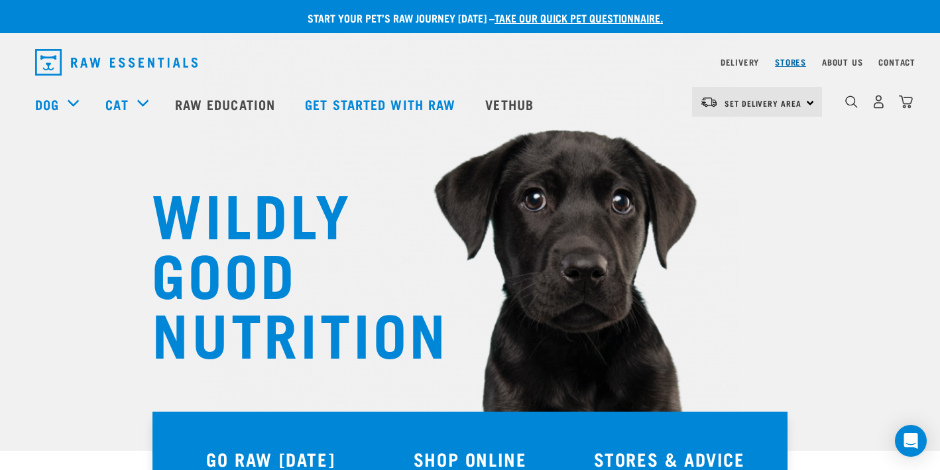
click at [776, 60] on link "Stores" at bounding box center [790, 62] width 31 height 5
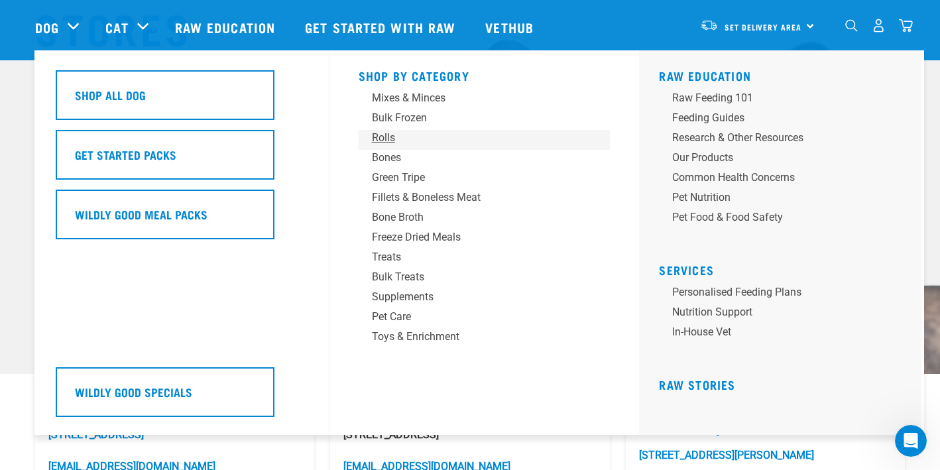
scroll to position [78, 0]
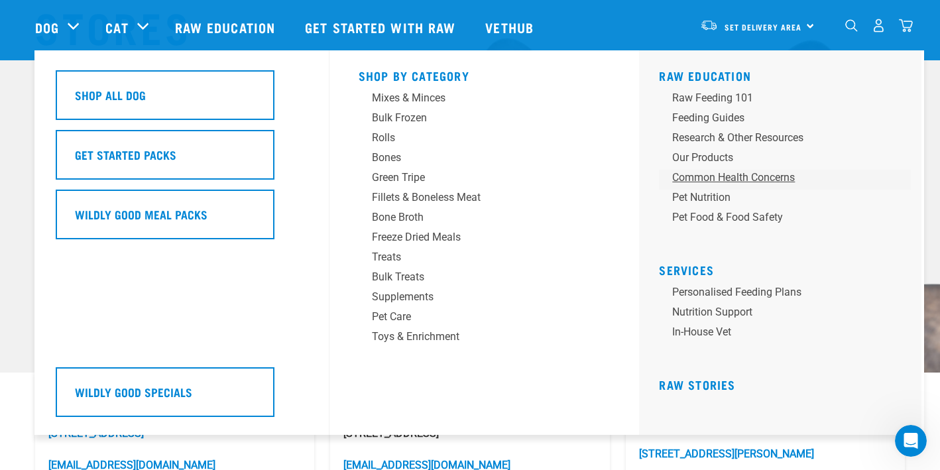
click at [773, 175] on div "Common Health Concerns" at bounding box center [775, 178] width 207 height 16
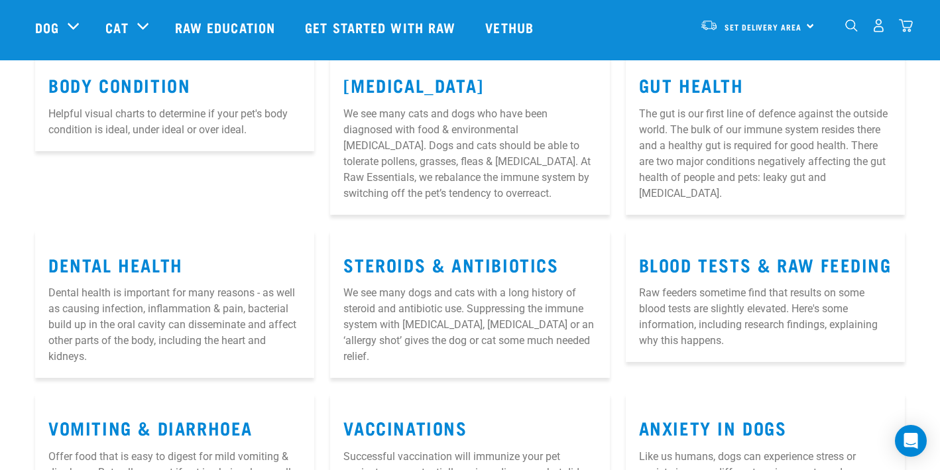
scroll to position [209, 0]
click at [409, 82] on link "Allergies" at bounding box center [413, 84] width 140 height 10
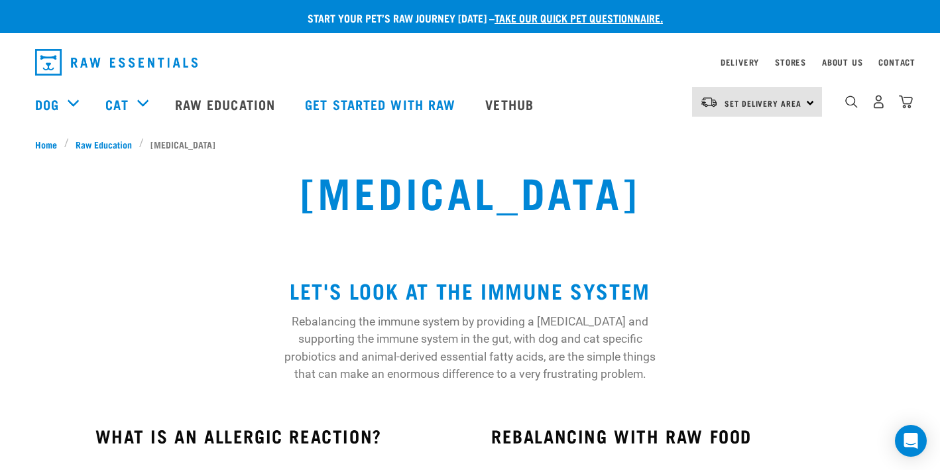
click at [587, 15] on link "take our quick pet questionnaire." at bounding box center [579, 18] width 168 height 6
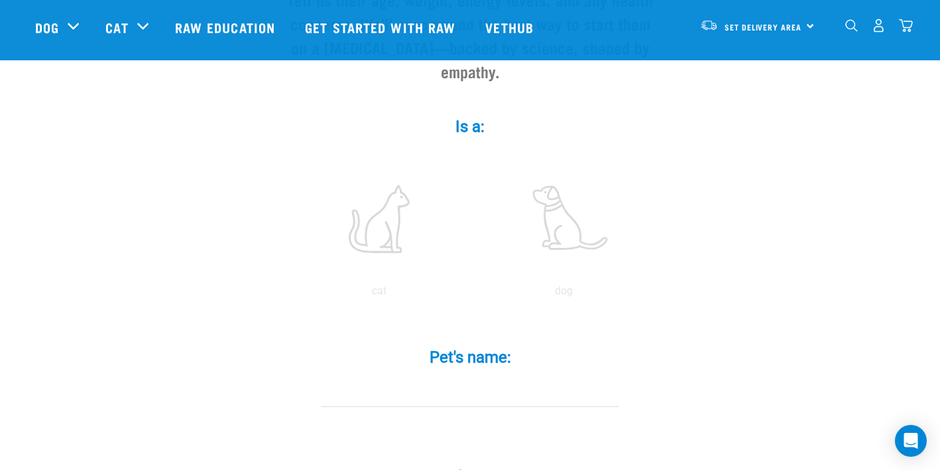
scroll to position [193, 0]
click at [560, 222] on label at bounding box center [563, 218] width 179 height 113
click at [471, 294] on input "radio" at bounding box center [471, 294] width 0 height 0
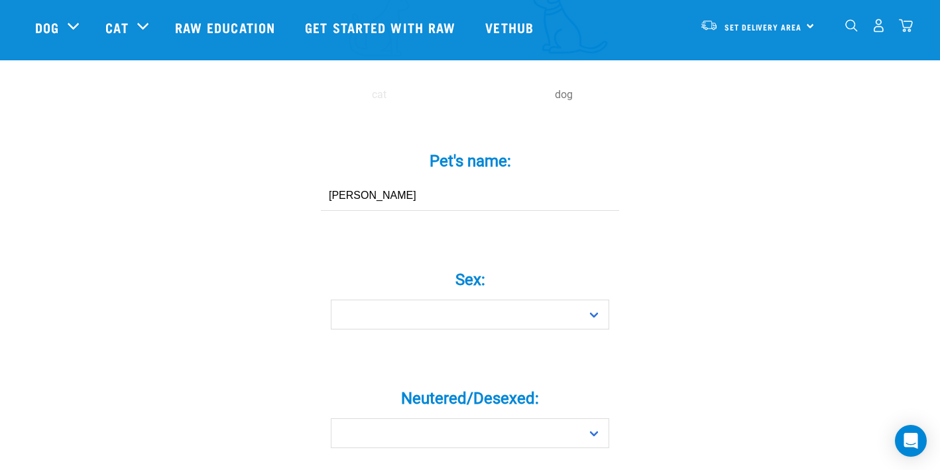
scroll to position [408, 0]
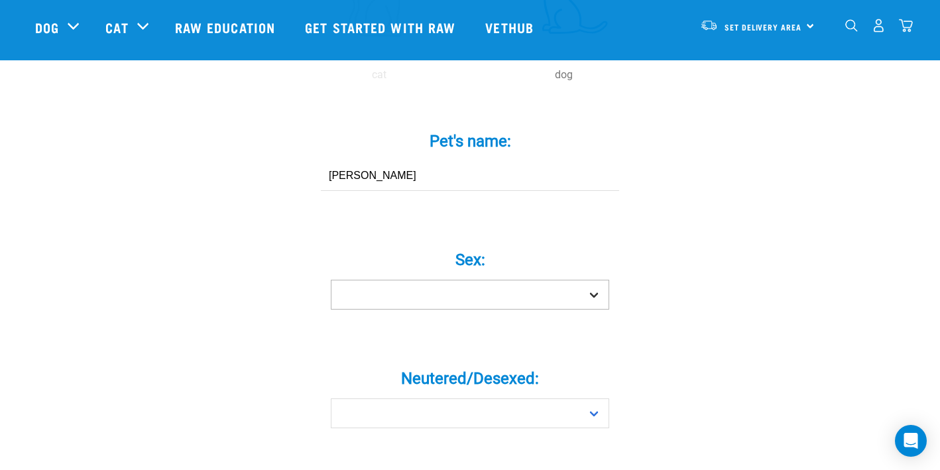
type input "[PERSON_NAME]"
select select "girl"
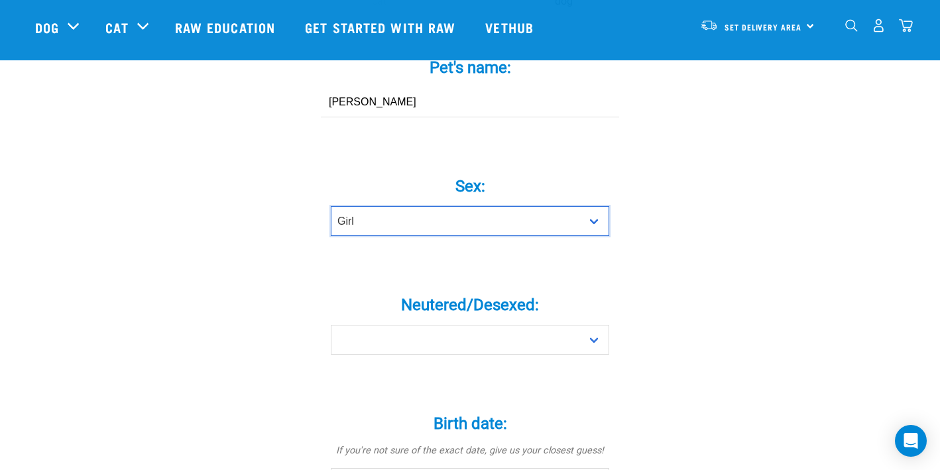
scroll to position [501, 0]
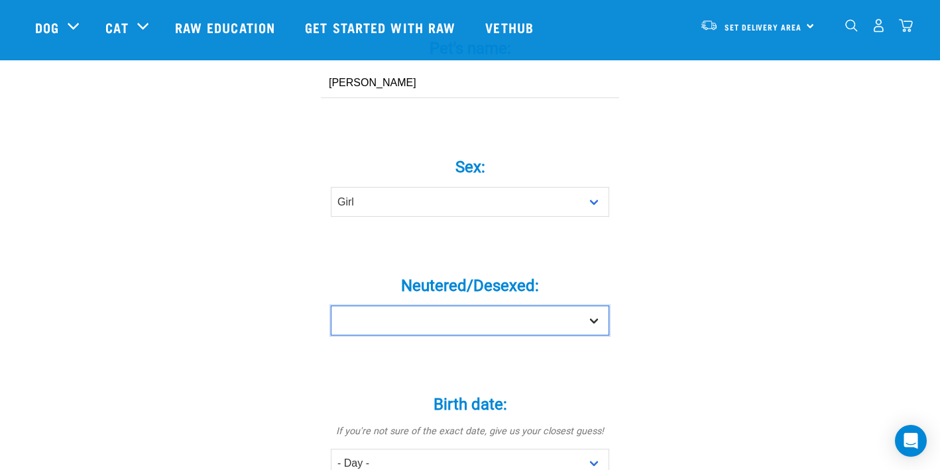
select select "yes"
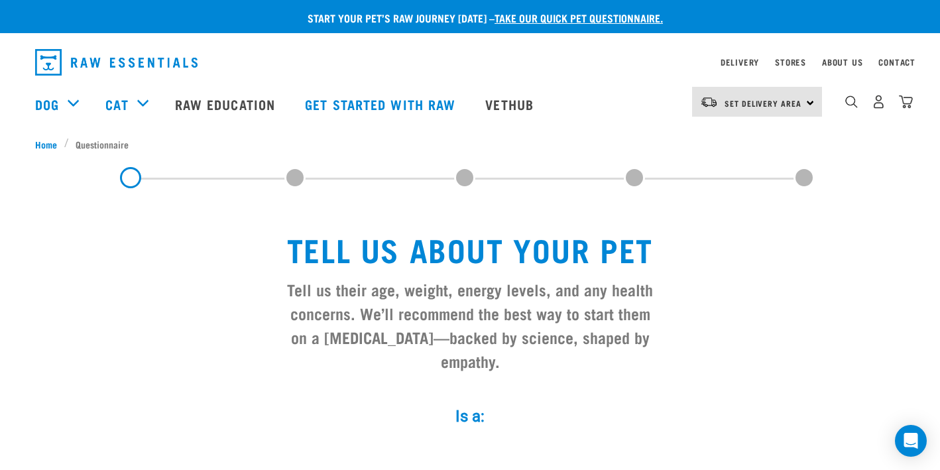
scroll to position [0, 0]
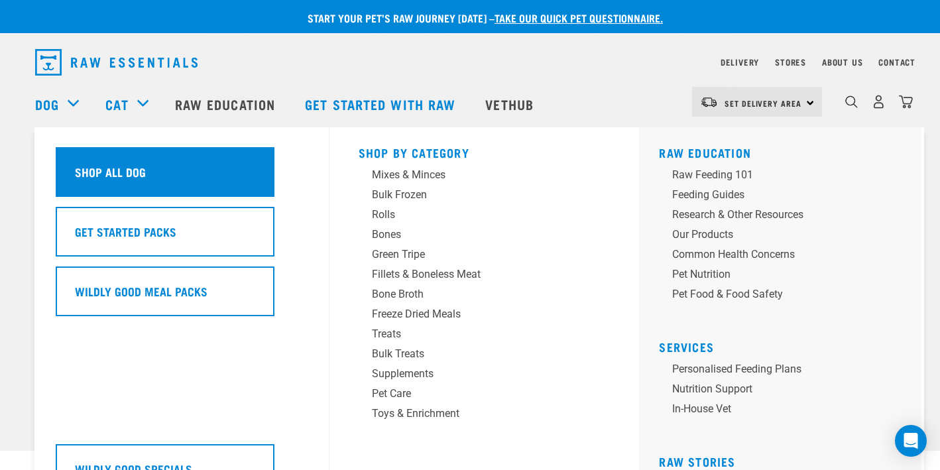
click at [122, 164] on h5 "Shop All Dog" at bounding box center [110, 171] width 71 height 17
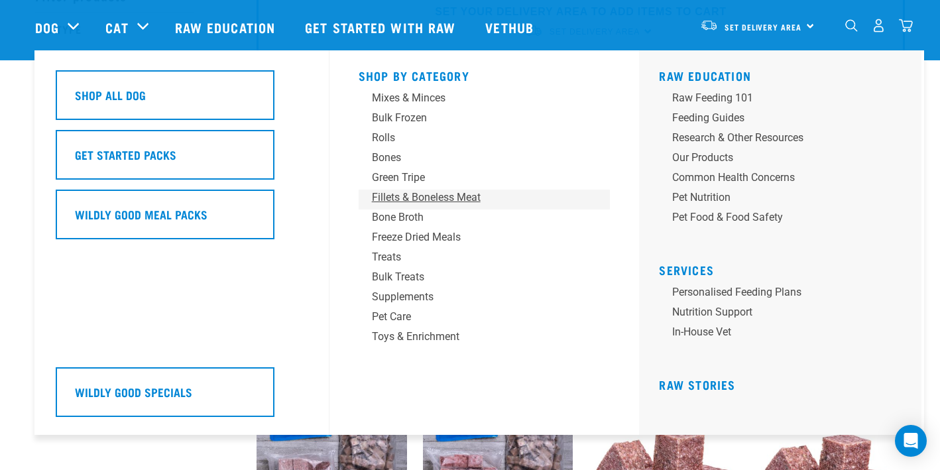
scroll to position [84, 0]
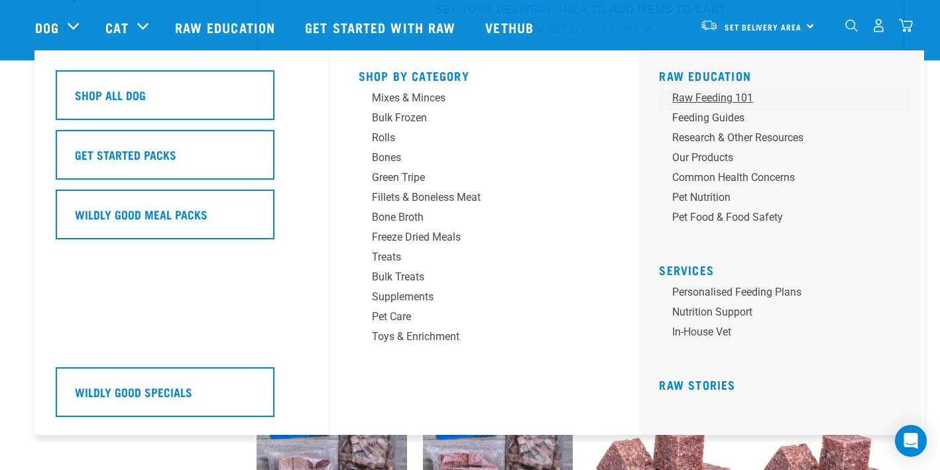
click at [718, 98] on div "Raw Feeding 101" at bounding box center [775, 98] width 207 height 16
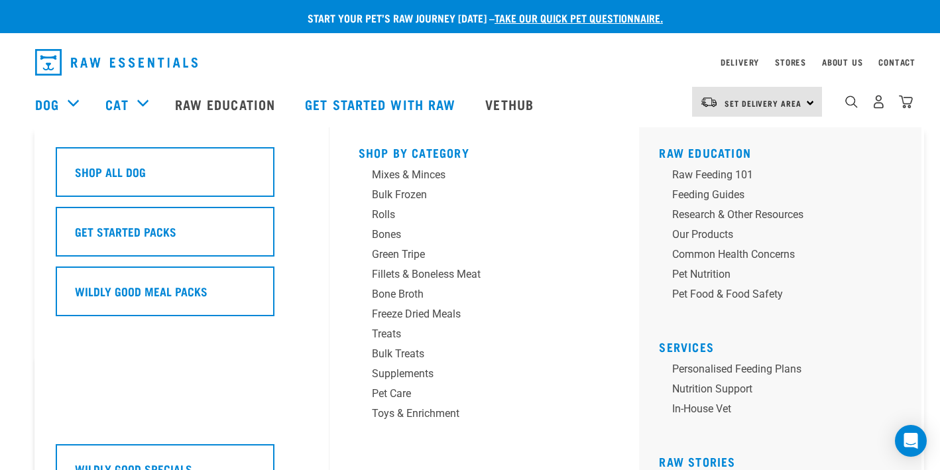
click at [71, 101] on div "Dog" at bounding box center [63, 104] width 57 height 53
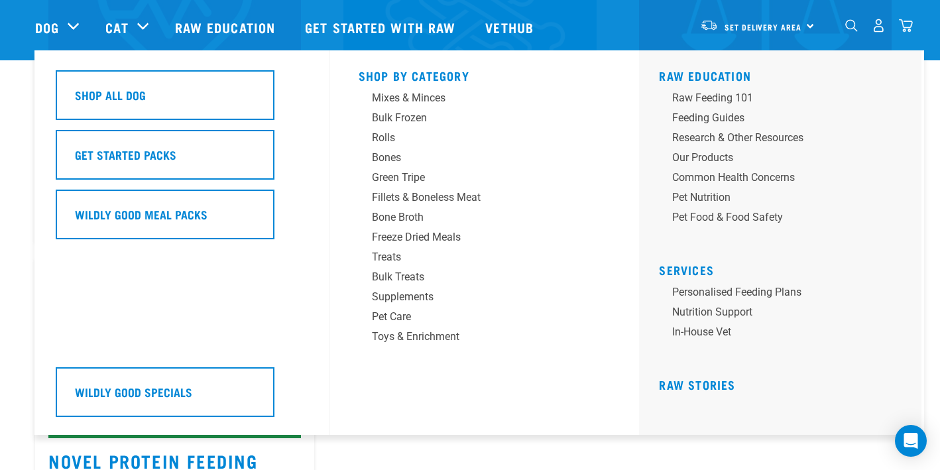
scroll to position [680, 0]
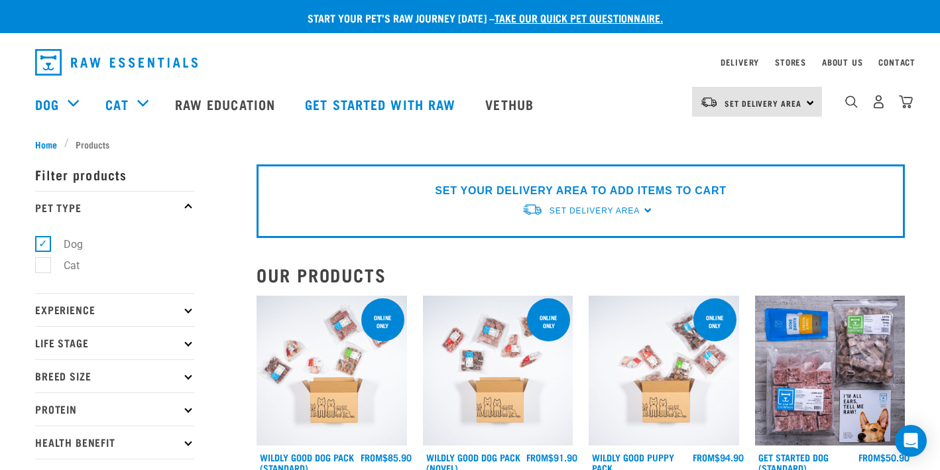
click at [578, 16] on link "take our quick pet questionnaire." at bounding box center [579, 18] width 168 height 6
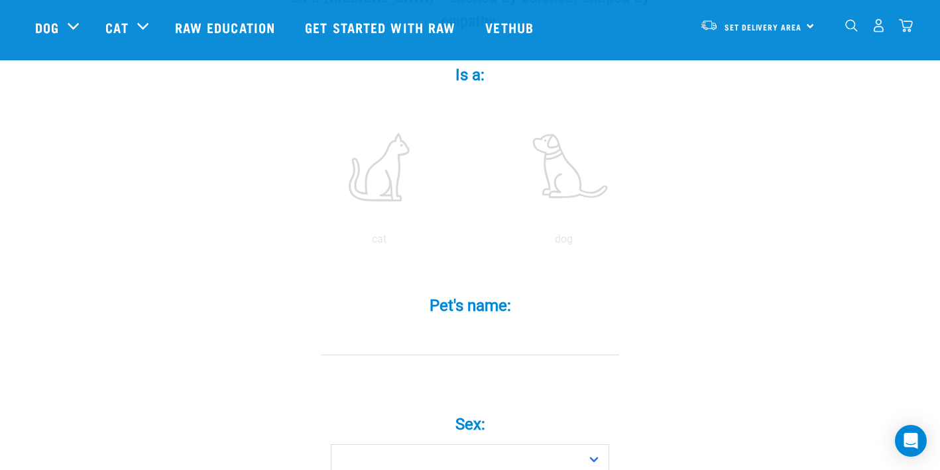
scroll to position [269, 0]
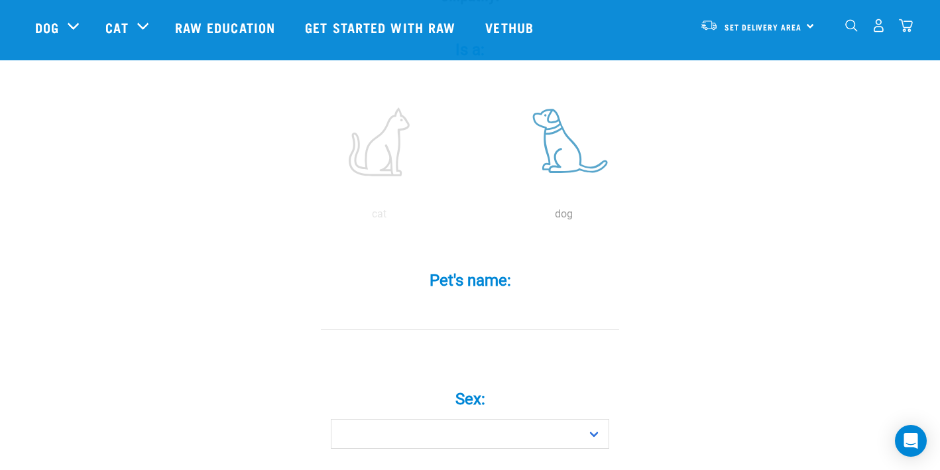
click at [556, 138] on label at bounding box center [563, 142] width 179 height 113
click at [471, 217] on input "radio" at bounding box center [471, 217] width 0 height 0
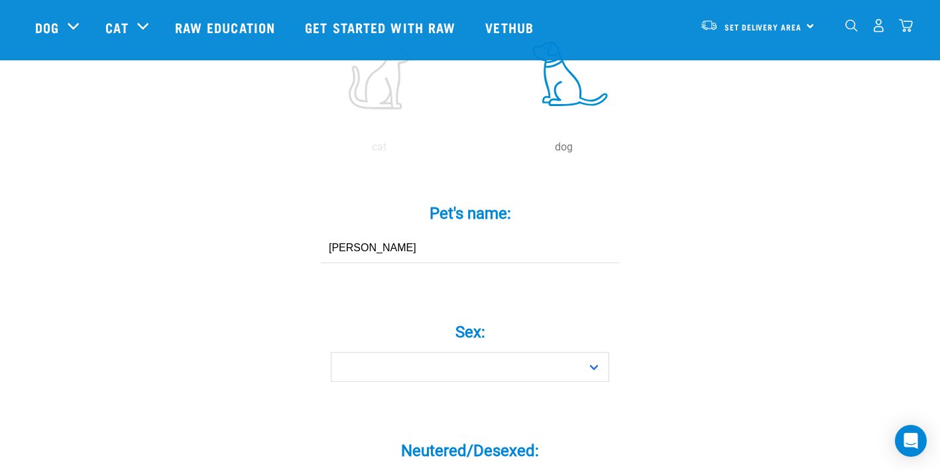
scroll to position [340, 0]
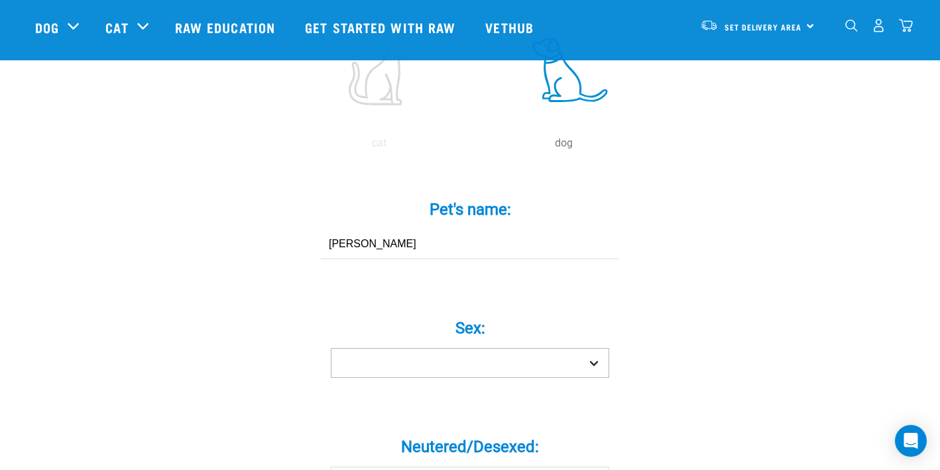
type input "Minnie"
select select "girl"
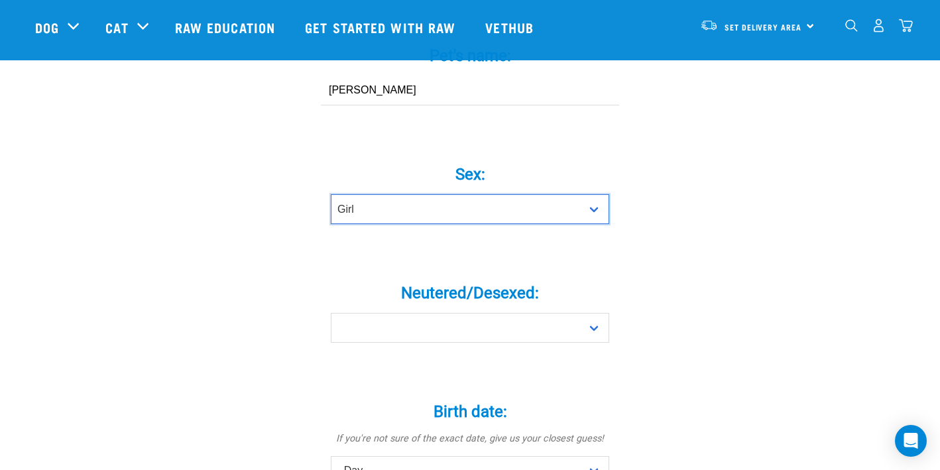
scroll to position [499, 0]
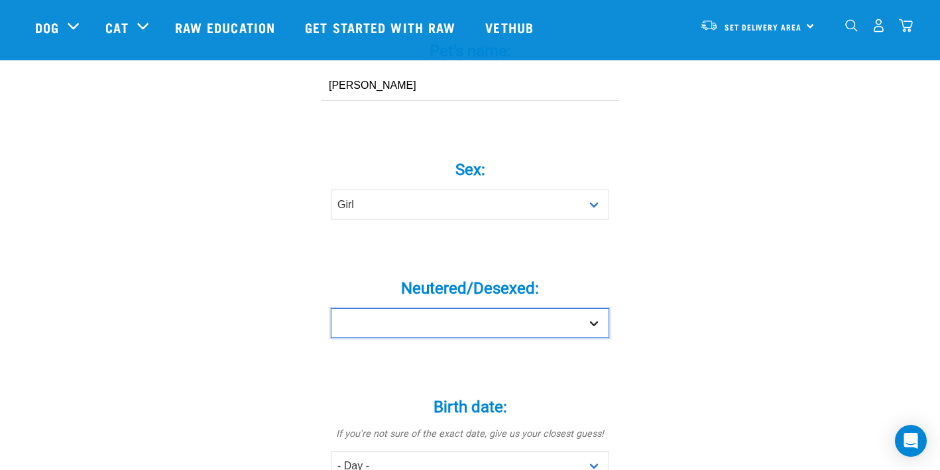
select select "yes"
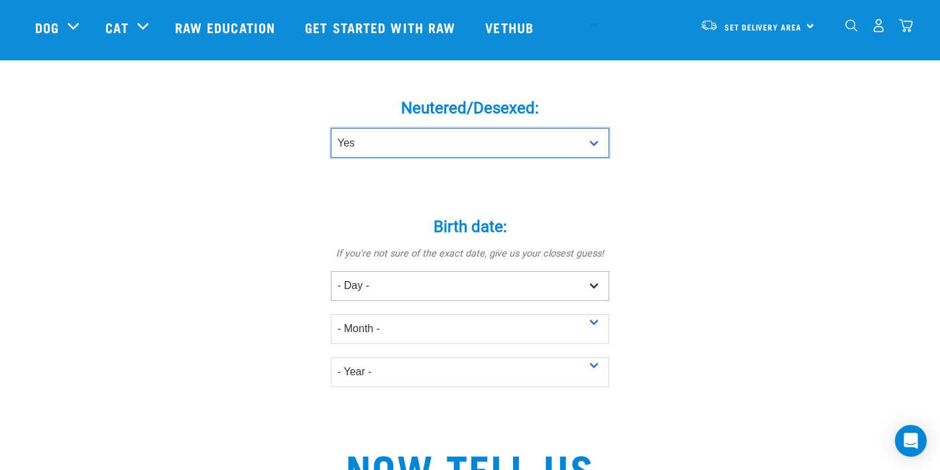
scroll to position [681, 0]
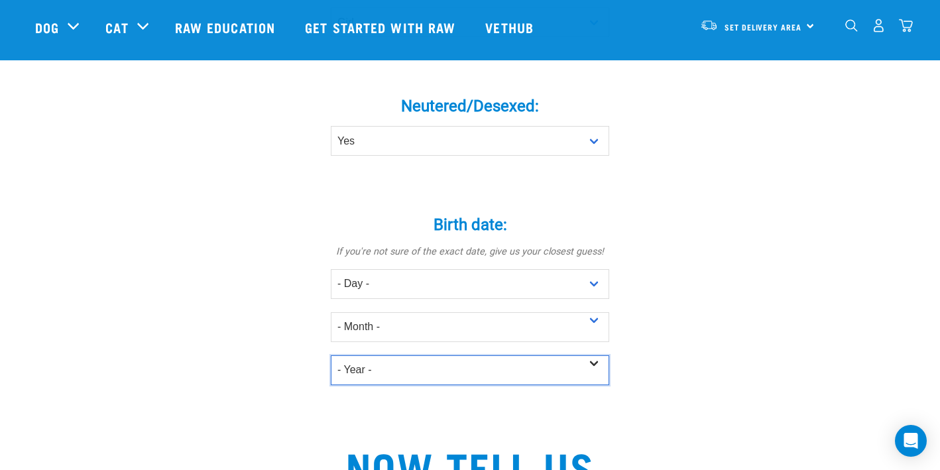
select select "2022"
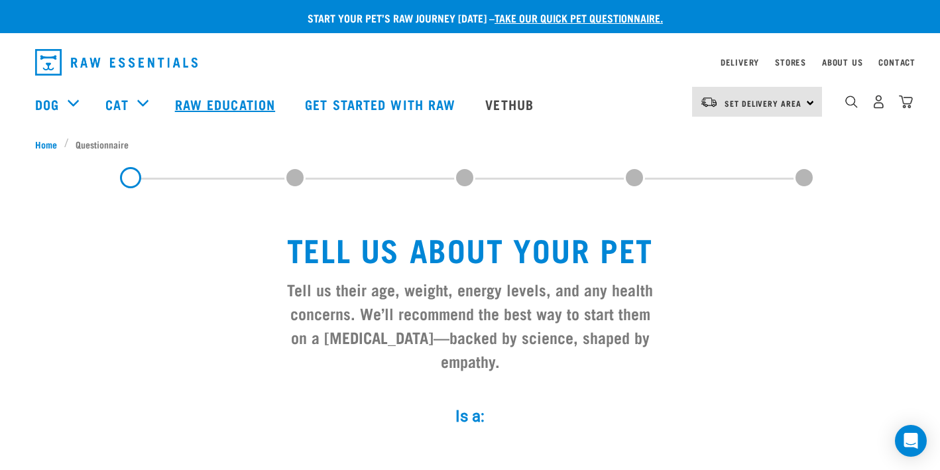
scroll to position [0, 0]
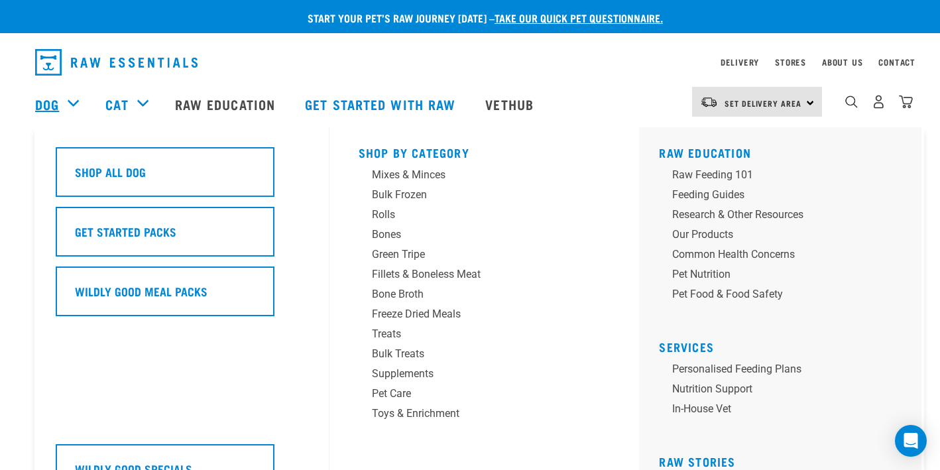
click at [46, 102] on link "Dog" at bounding box center [47, 104] width 24 height 20
click at [719, 174] on div "Raw Feeding 101" at bounding box center [775, 175] width 207 height 16
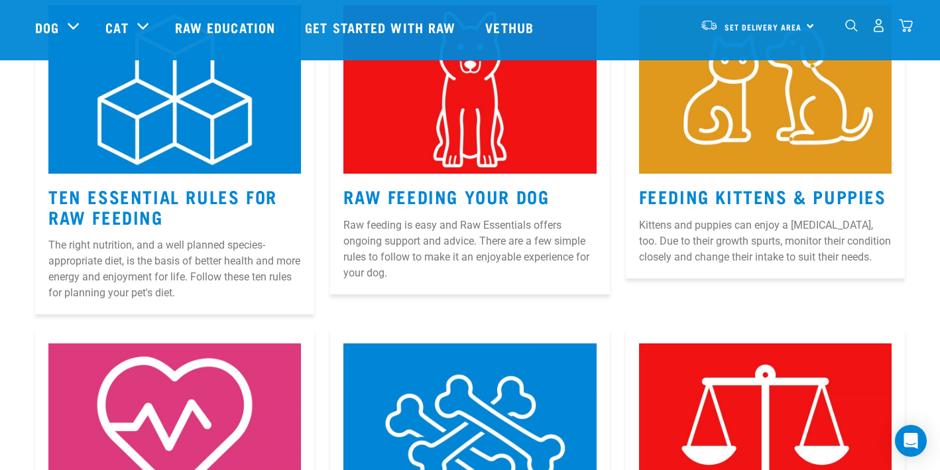
scroll to position [267, 0]
click at [500, 192] on link "Raw Feeding Your Dog" at bounding box center [446, 196] width 206 height 10
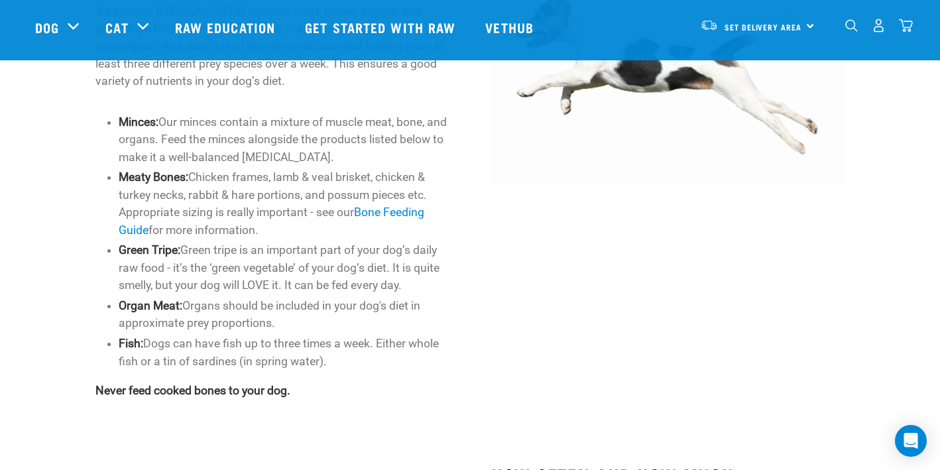
scroll to position [666, 0]
